Goal: Complete application form: Complete application form

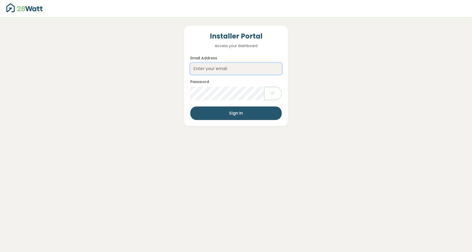
click at [208, 70] on input "Email Address" at bounding box center [235, 68] width 91 height 11
type input "[EMAIL_ADDRESS][DOMAIN_NAME]"
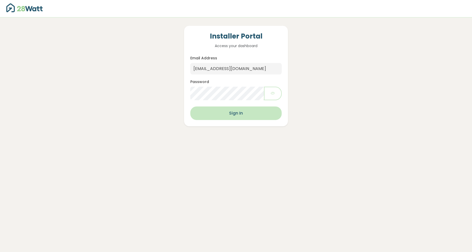
click at [238, 107] on button "Sign In" at bounding box center [235, 114] width 91 height 14
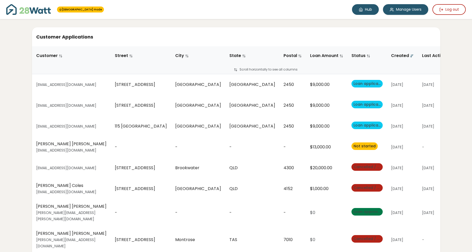
click at [363, 12] on link "Hub" at bounding box center [365, 9] width 27 height 11
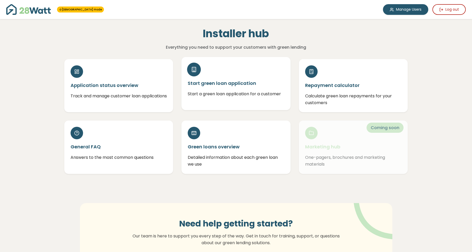
click at [233, 80] on h5 "Start green loan application" at bounding box center [236, 83] width 97 height 7
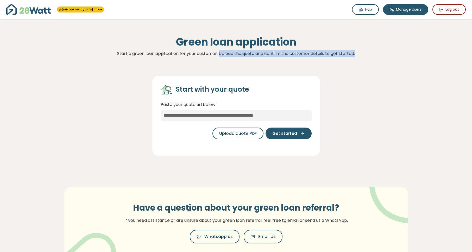
drag, startPoint x: 382, startPoint y: 56, endPoint x: 219, endPoint y: 52, distance: 163.4
click at [219, 52] on p "Start a green loan application for your customer. Upload the quote and confirm …" at bounding box center [236, 53] width 356 height 7
click at [25, 9] on img at bounding box center [28, 9] width 45 height 11
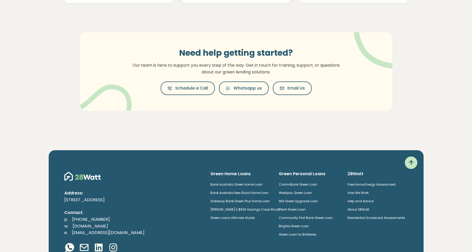
scroll to position [225, 0]
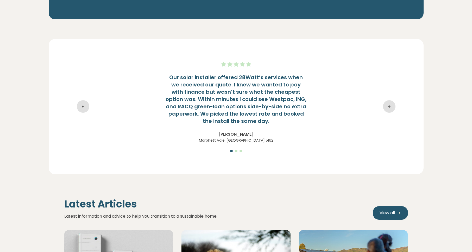
scroll to position [1028, 0]
